Goal: Task Accomplishment & Management: Manage account settings

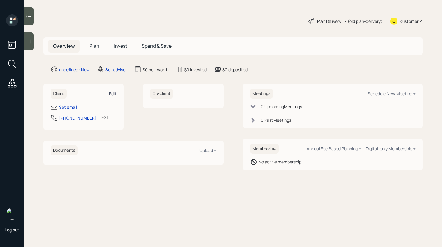
click at [116, 95] on div "Edit" at bounding box center [113, 94] width 8 height 6
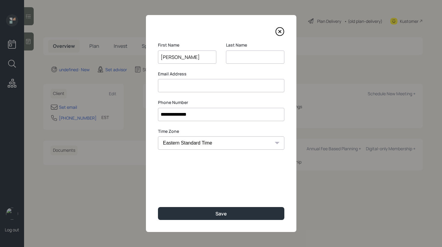
type input "[PERSON_NAME]"
click at [232, 54] on input at bounding box center [255, 57] width 58 height 13
paste input "R"
type input "R"
click at [200, 59] on input "[PERSON_NAME]" at bounding box center [187, 57] width 58 height 13
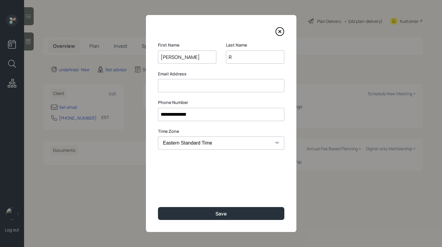
type input "[PERSON_NAME]"
click at [195, 85] on input at bounding box center [221, 85] width 126 height 13
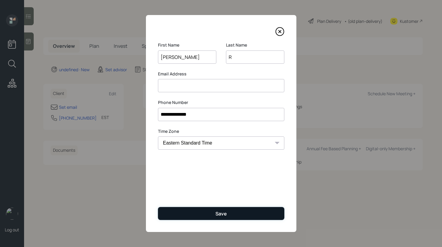
click at [218, 211] on div "Save" at bounding box center [220, 214] width 11 height 7
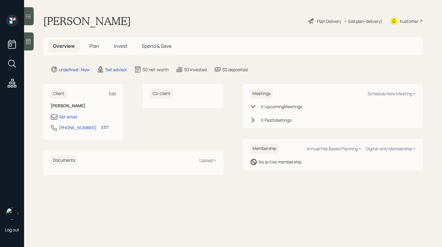
click at [109, 96] on div "Edit" at bounding box center [113, 94] width 8 height 6
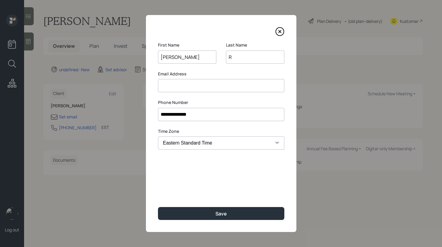
click at [181, 82] on input at bounding box center [221, 85] width 126 height 13
click at [180, 74] on label "Email Address" at bounding box center [221, 74] width 126 height 6
click at [179, 83] on input at bounding box center [221, 85] width 126 height 13
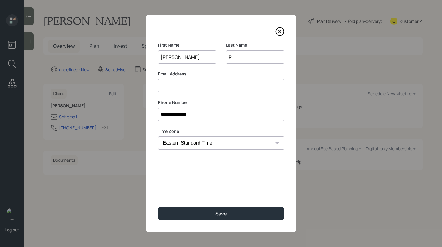
click at [170, 86] on input at bounding box center [221, 85] width 126 height 13
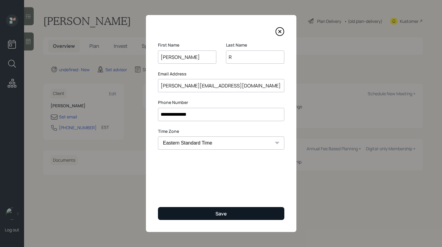
type input "[PERSON_NAME][EMAIL_ADDRESS][DOMAIN_NAME]"
click at [190, 212] on button "Save" at bounding box center [221, 213] width 126 height 13
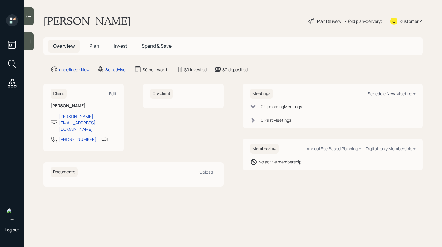
click at [382, 93] on div "Schedule New Meeting +" at bounding box center [392, 94] width 48 height 6
select select "round-[PERSON_NAME]"
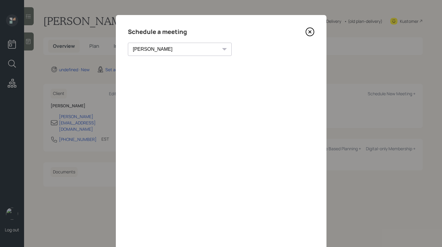
scroll to position [1, 0]
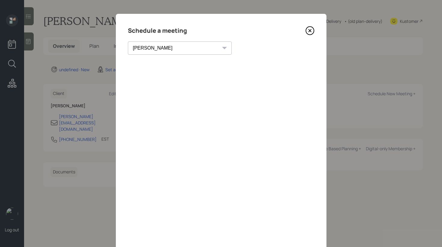
click at [311, 32] on icon at bounding box center [309, 30] width 2 height 2
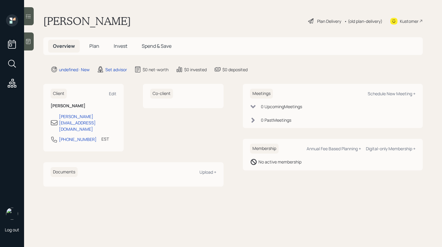
click at [30, 48] on div at bounding box center [29, 41] width 10 height 18
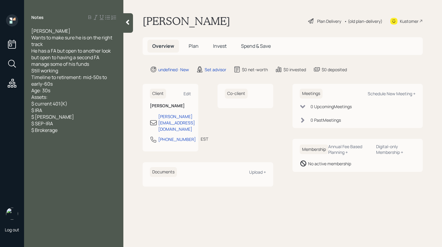
click at [126, 30] on div at bounding box center [128, 23] width 10 height 20
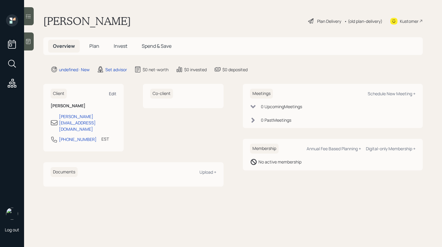
click at [114, 94] on div "Edit" at bounding box center [113, 94] width 8 height 6
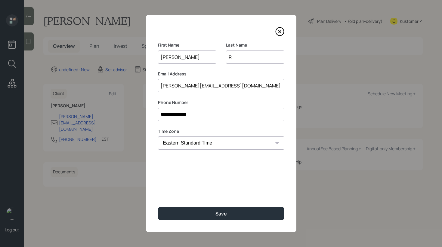
click at [241, 55] on input "R" at bounding box center [255, 57] width 58 height 13
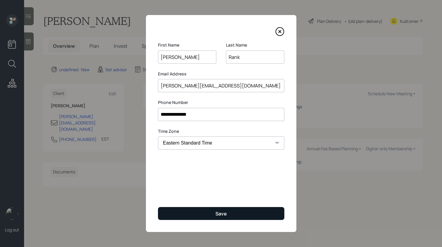
type input "Rank"
click at [224, 211] on div "Save" at bounding box center [220, 214] width 11 height 7
